Goal: Information Seeking & Learning: Learn about a topic

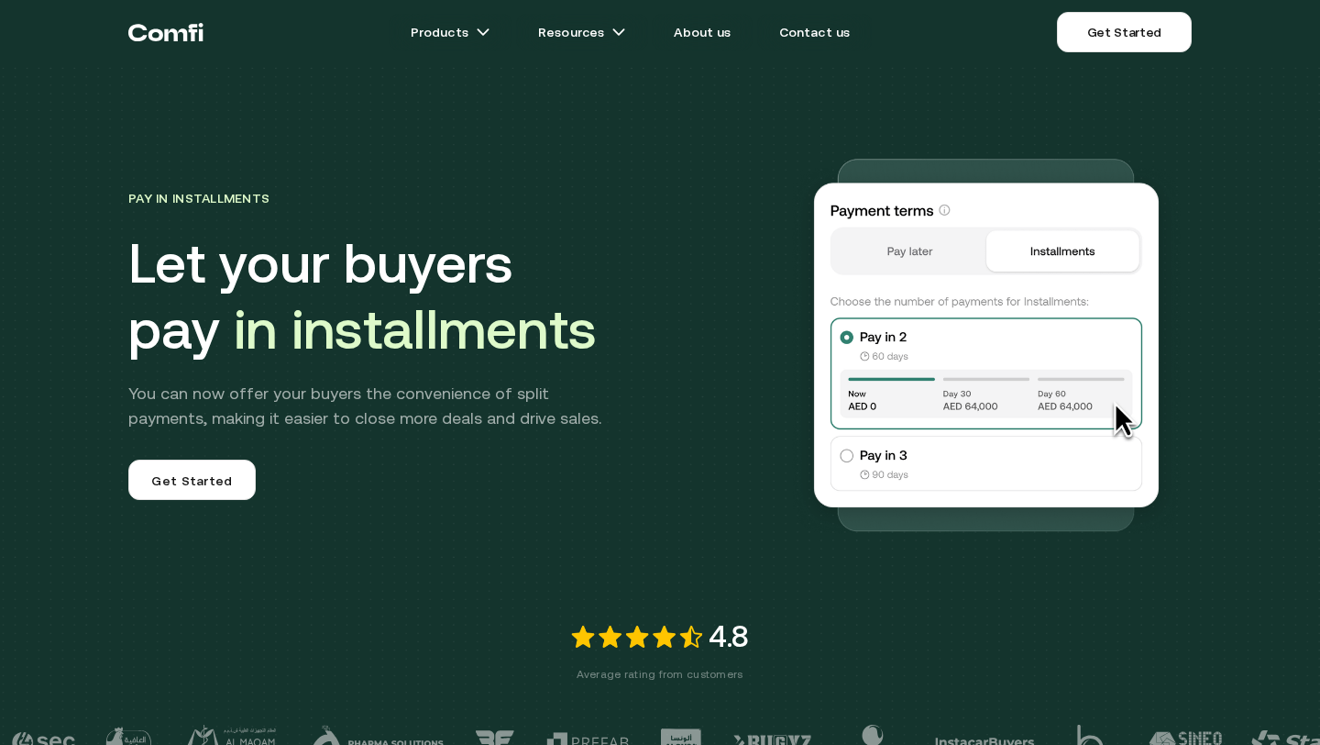
click at [193, 38] on icon "Return to the top of the Comfi home page" at bounding box center [193, 32] width 9 height 17
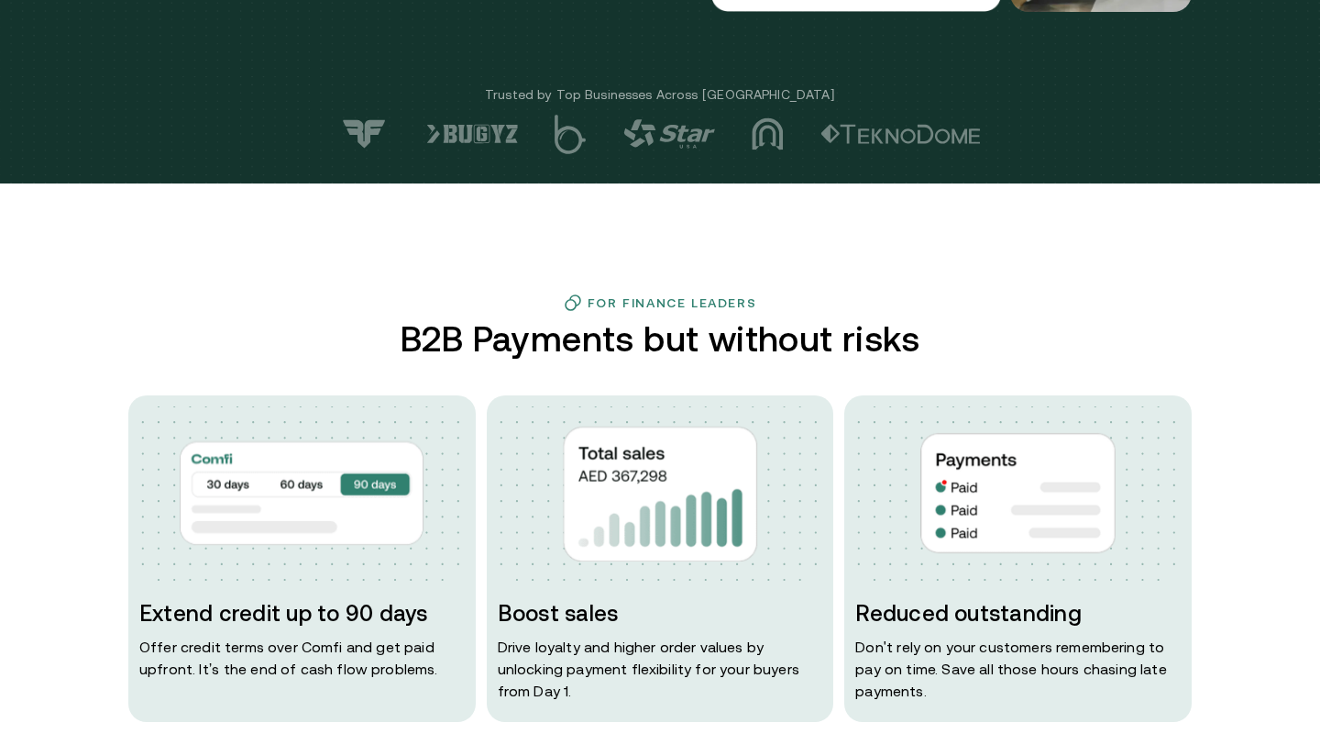
scroll to position [766, 0]
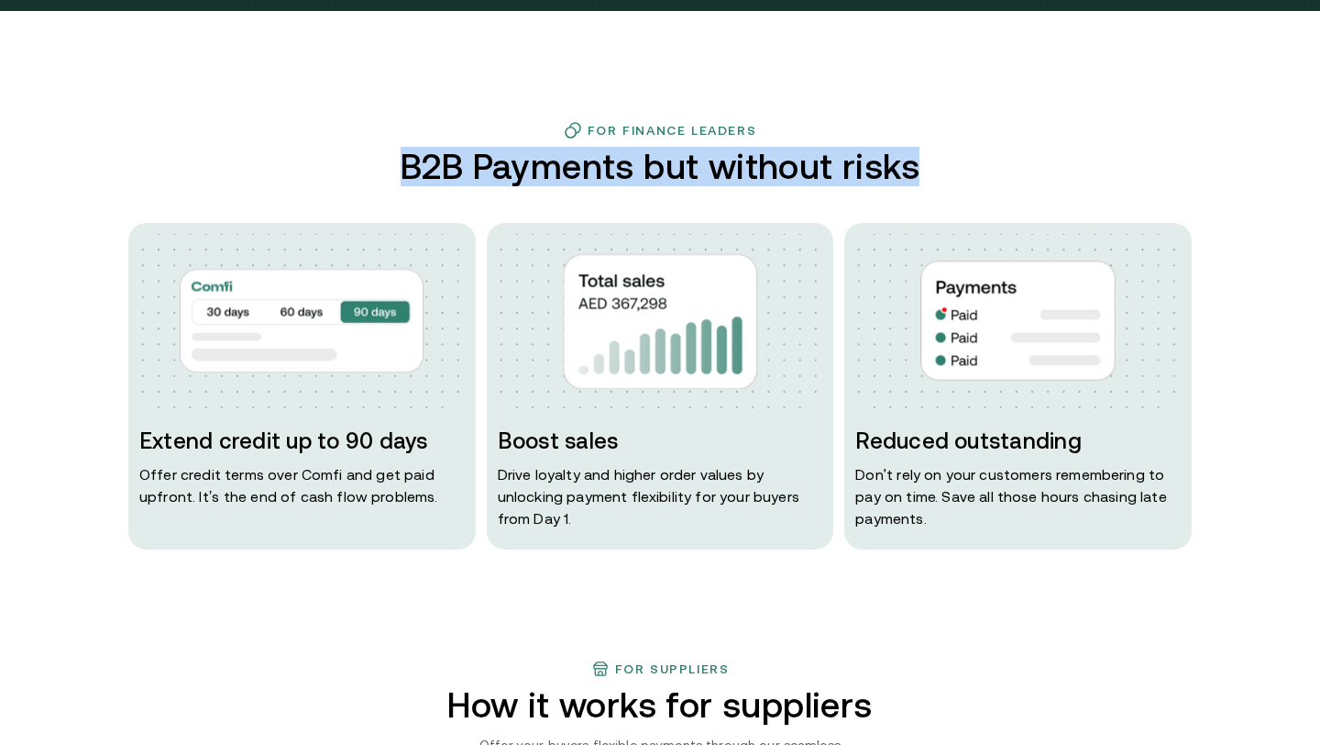
drag, startPoint x: 932, startPoint y: 168, endPoint x: 402, endPoint y: 155, distance: 530.1
click at [402, 155] on div "For Finance Leaders B2B Payments but without risks Extend credit up to 90 days …" at bounding box center [660, 335] width 1100 height 428
copy h2 "B2B Payments but without risks"
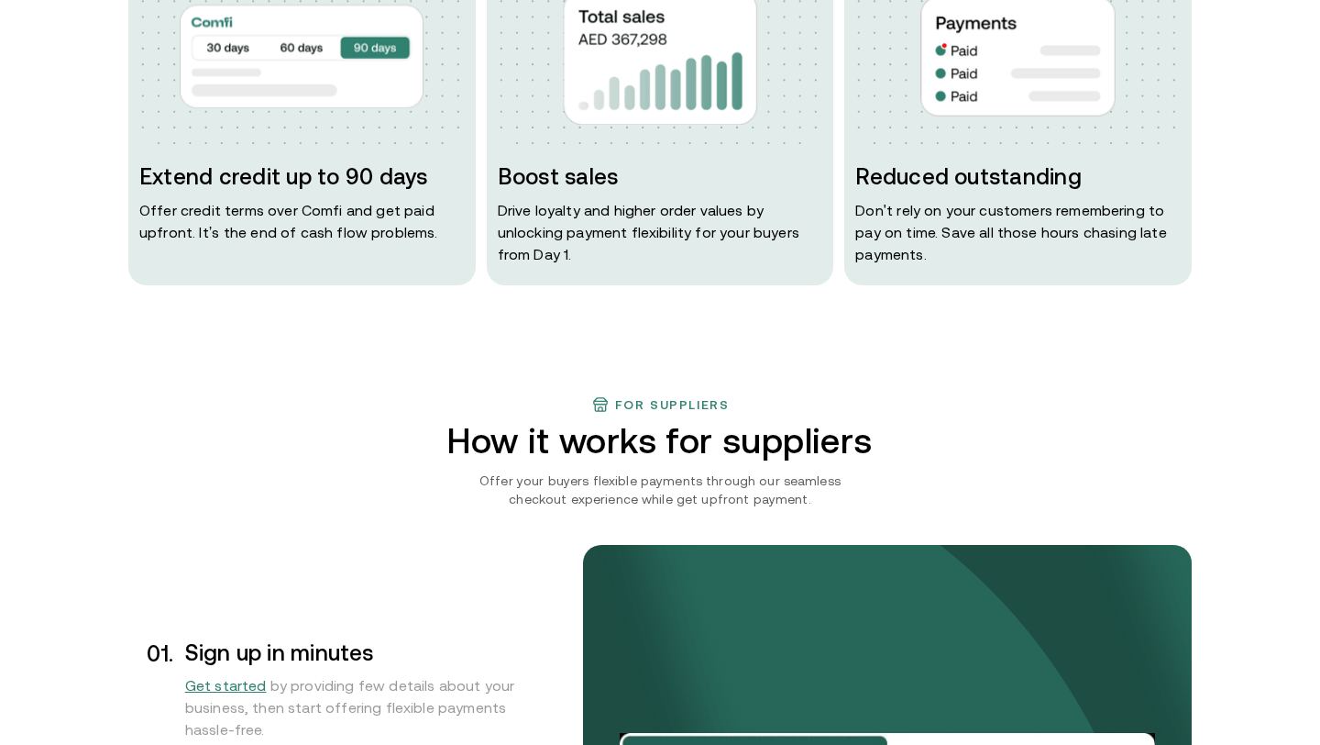
scroll to position [1065, 0]
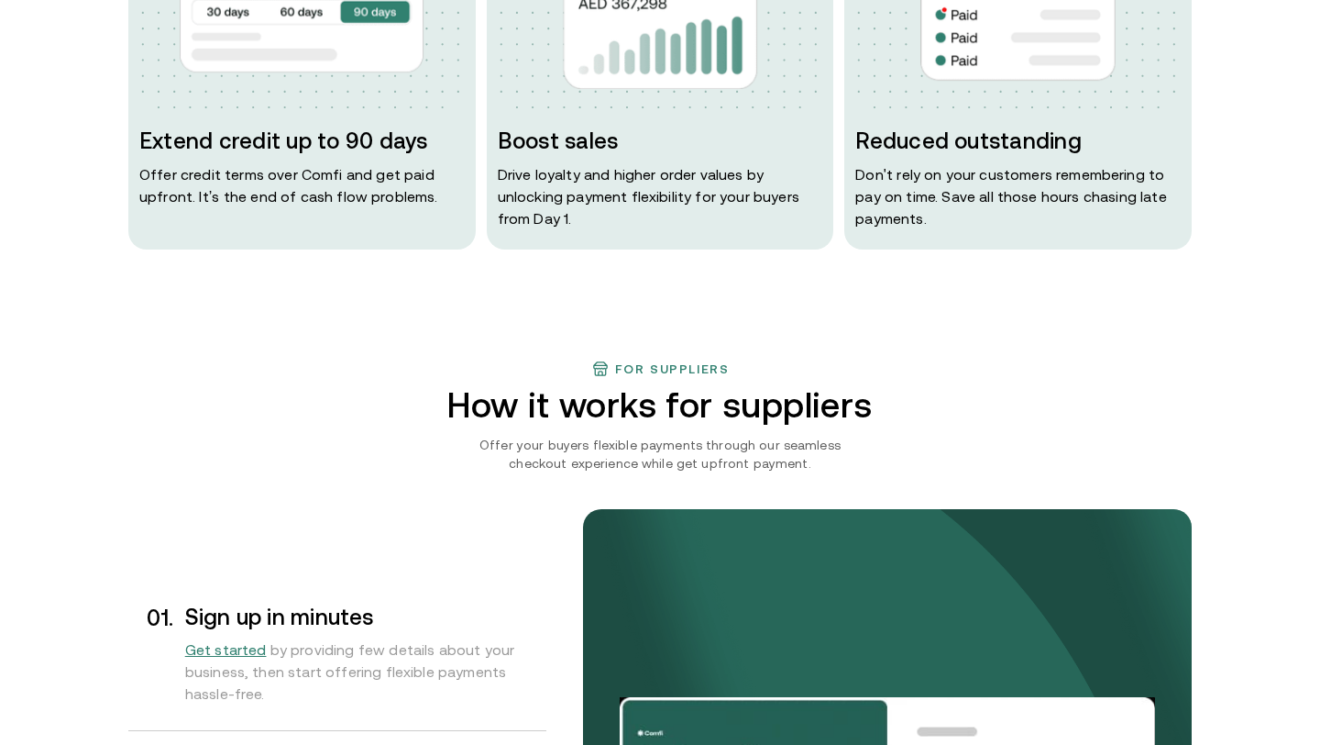
click at [846, 436] on p "Offer your buyers flexible payments through our seamless checkout experience wh…" at bounding box center [660, 454] width 416 height 37
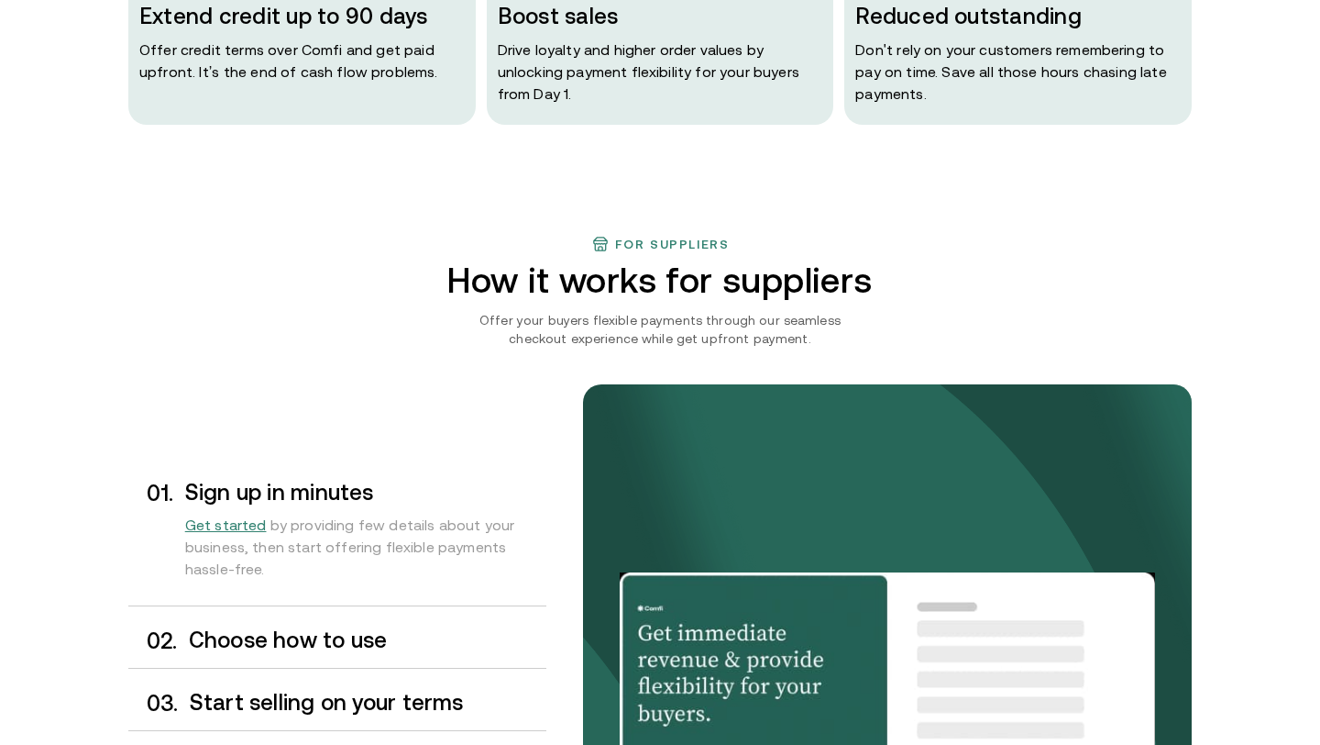
scroll to position [1188, 0]
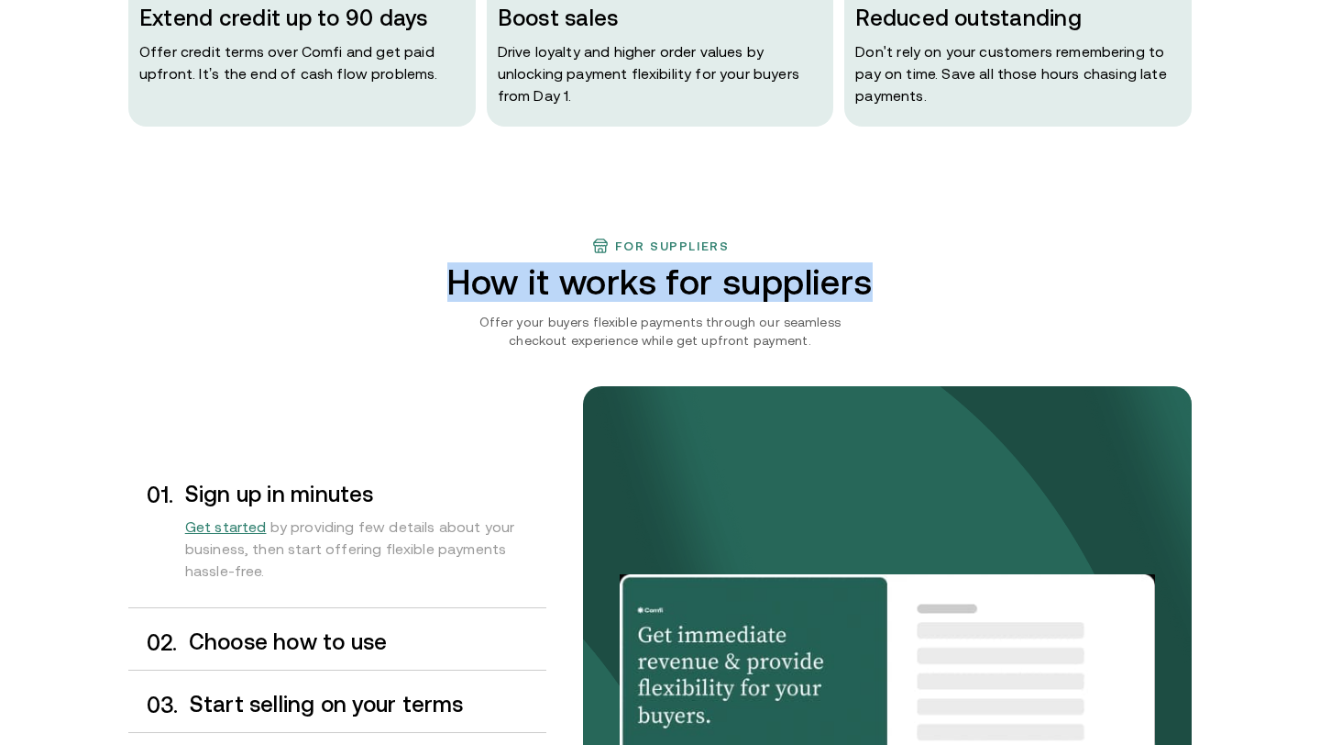
drag, startPoint x: 874, startPoint y: 277, endPoint x: 434, endPoint y: 290, distance: 440.3
click at [434, 290] on h2 "How it works for suppliers" at bounding box center [660, 281] width 535 height 39
copy h2 "How it works for suppliers"
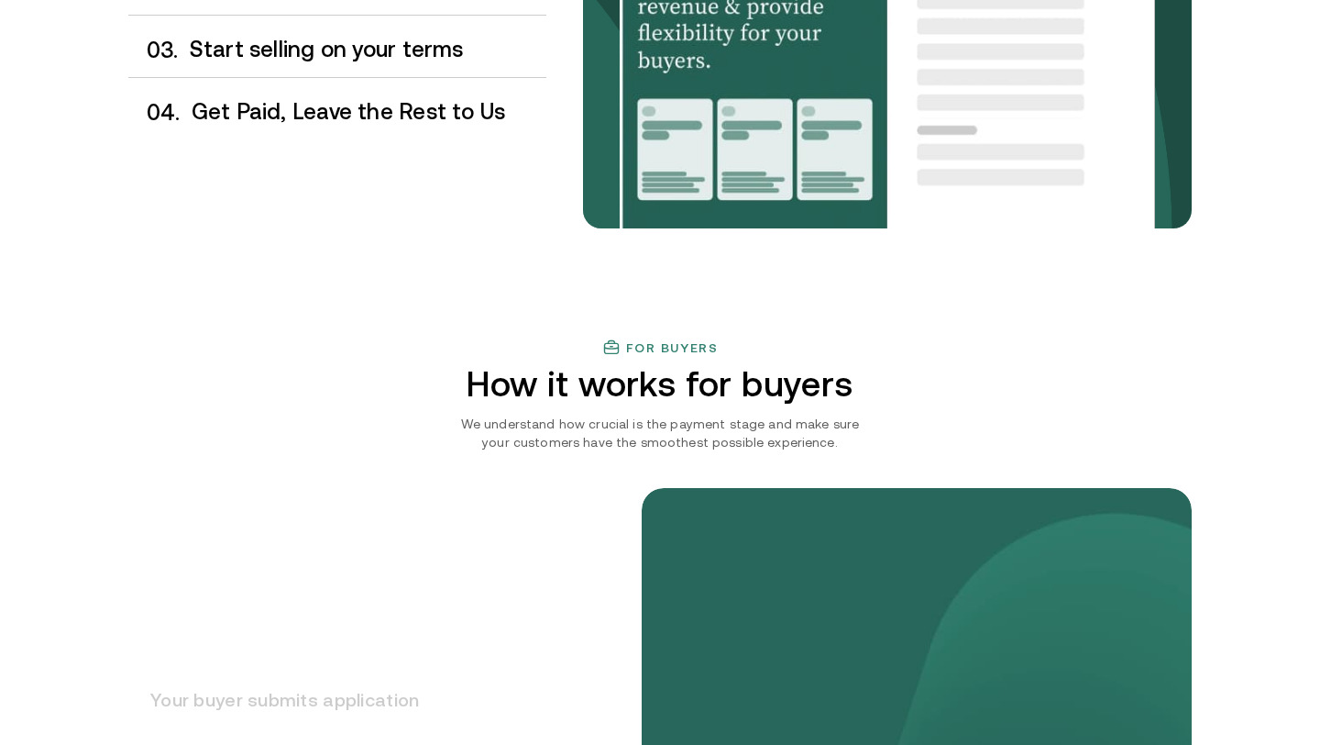
scroll to position [1996, 0]
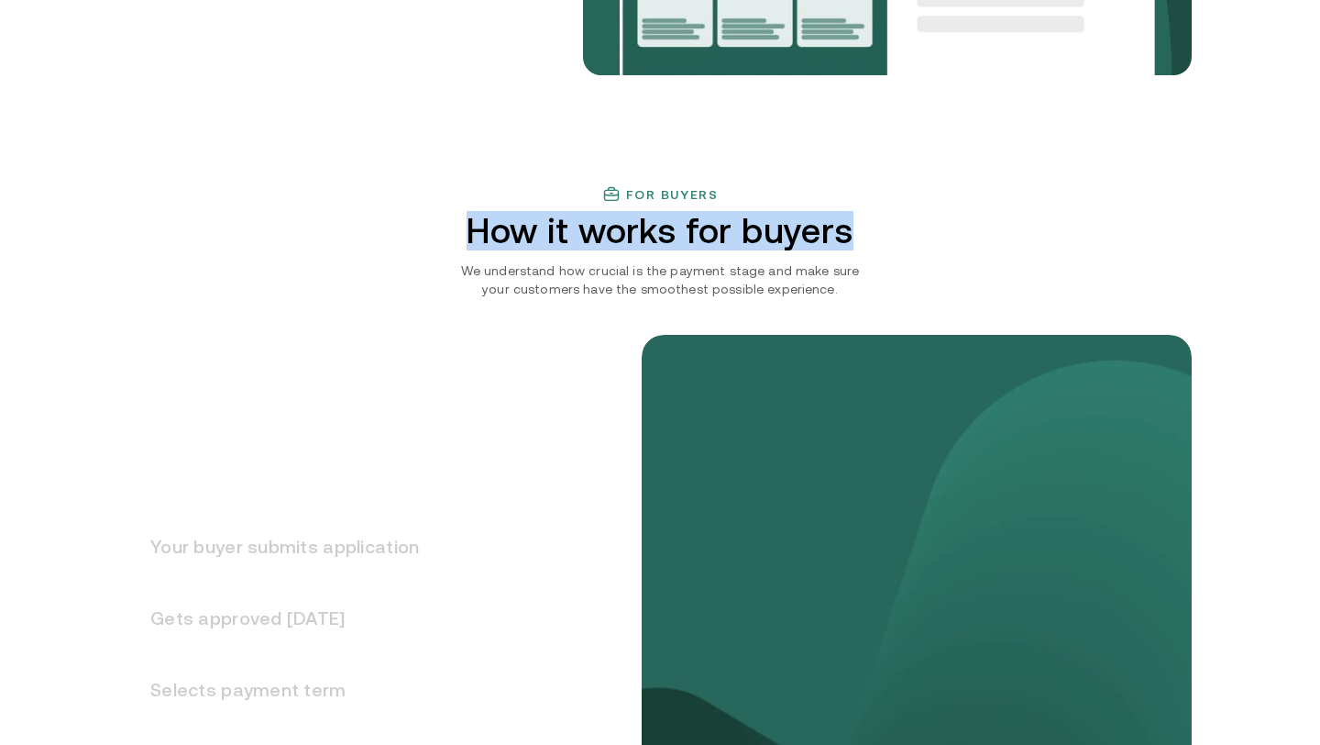
drag, startPoint x: 865, startPoint y: 227, endPoint x: 449, endPoint y: 223, distance: 415.4
click at [449, 223] on h2 "How it works for buyers" at bounding box center [660, 230] width 535 height 39
copy h2 "How it works for buyers"
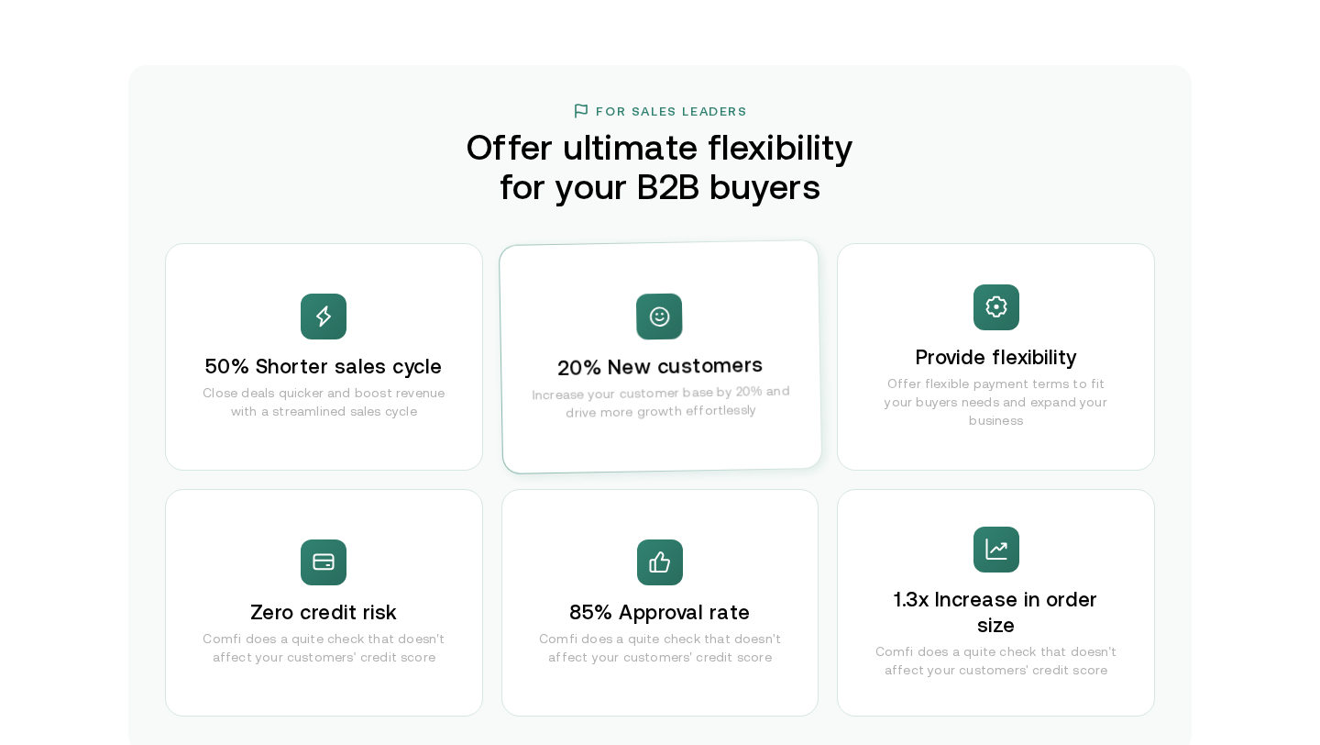
scroll to position [3430, 0]
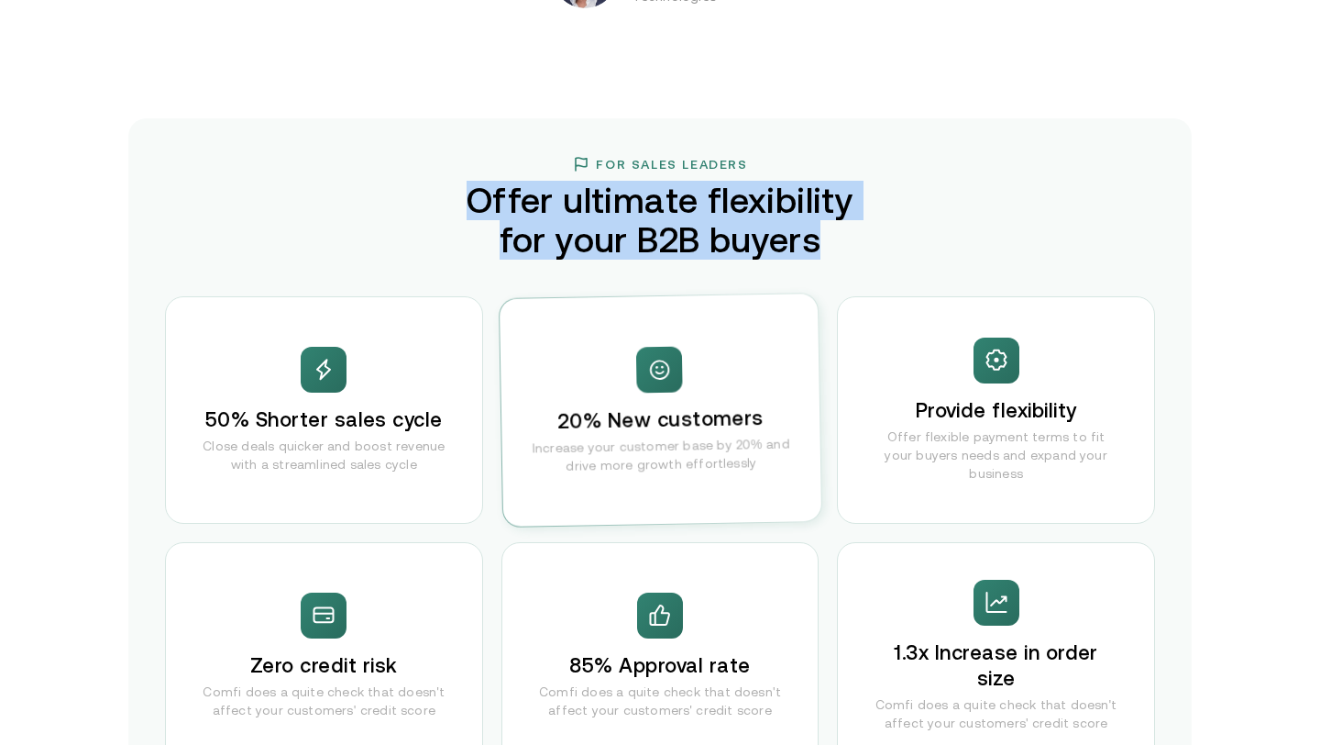
drag, startPoint x: 838, startPoint y: 238, endPoint x: 469, endPoint y: 190, distance: 372.7
click at [469, 190] on h2 "Offer ultimate flexibility for your B2B buyers" at bounding box center [660, 220] width 431 height 79
copy h2 "Offer ultimate flexibility for your B2B buyers"
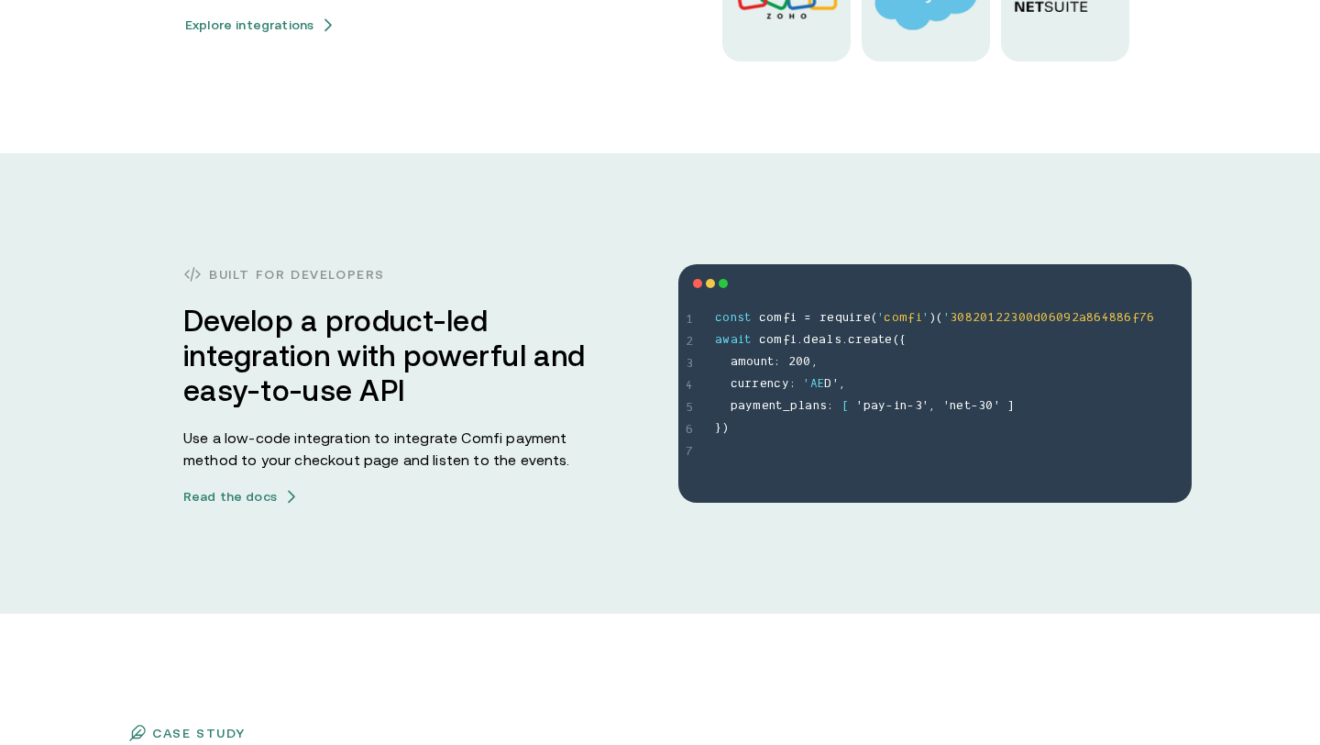
scroll to position [5123, 0]
